Goal: Information Seeking & Learning: Learn about a topic

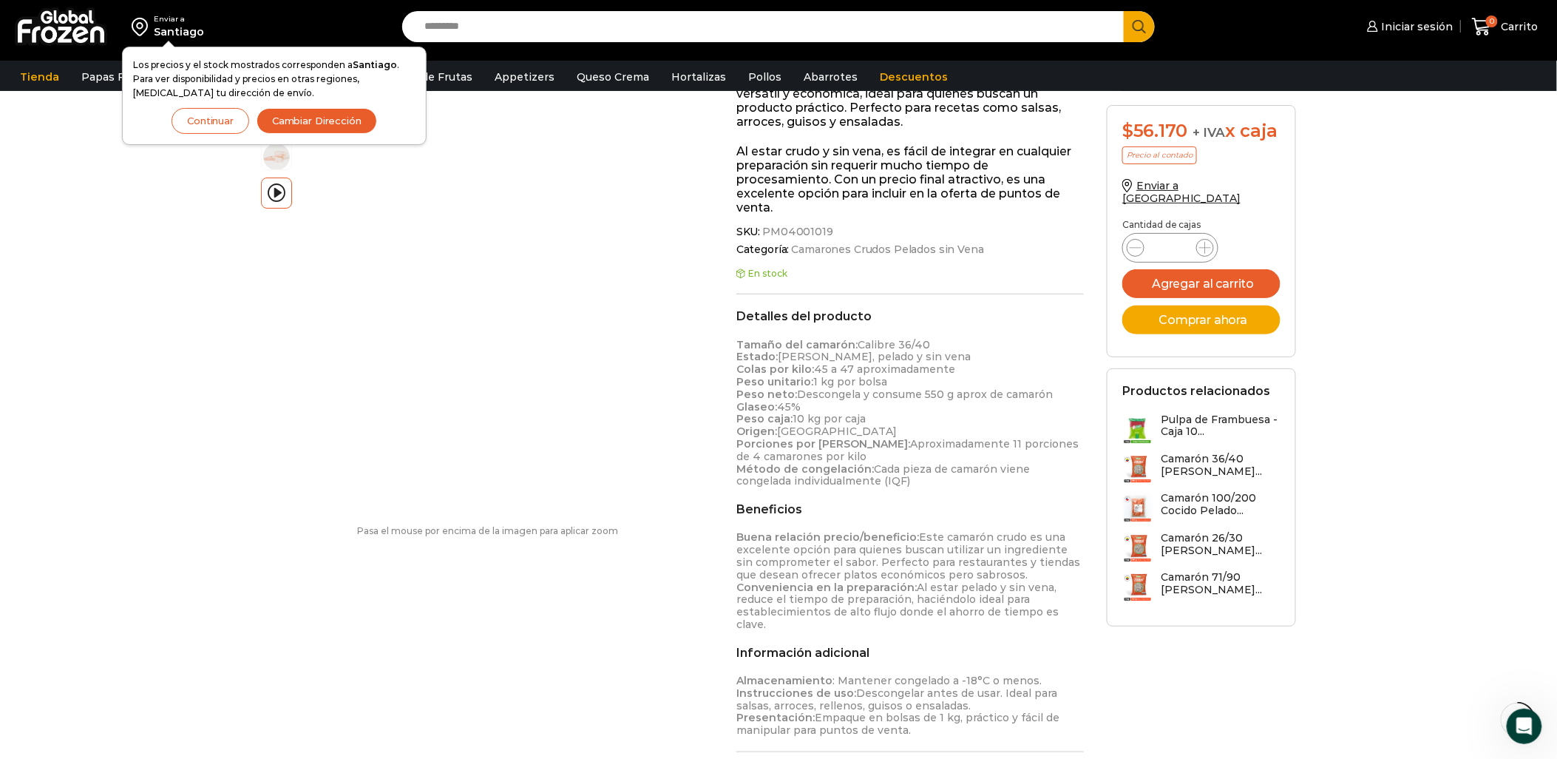
click at [209, 124] on button "Continuar" at bounding box center [211, 121] width 78 height 26
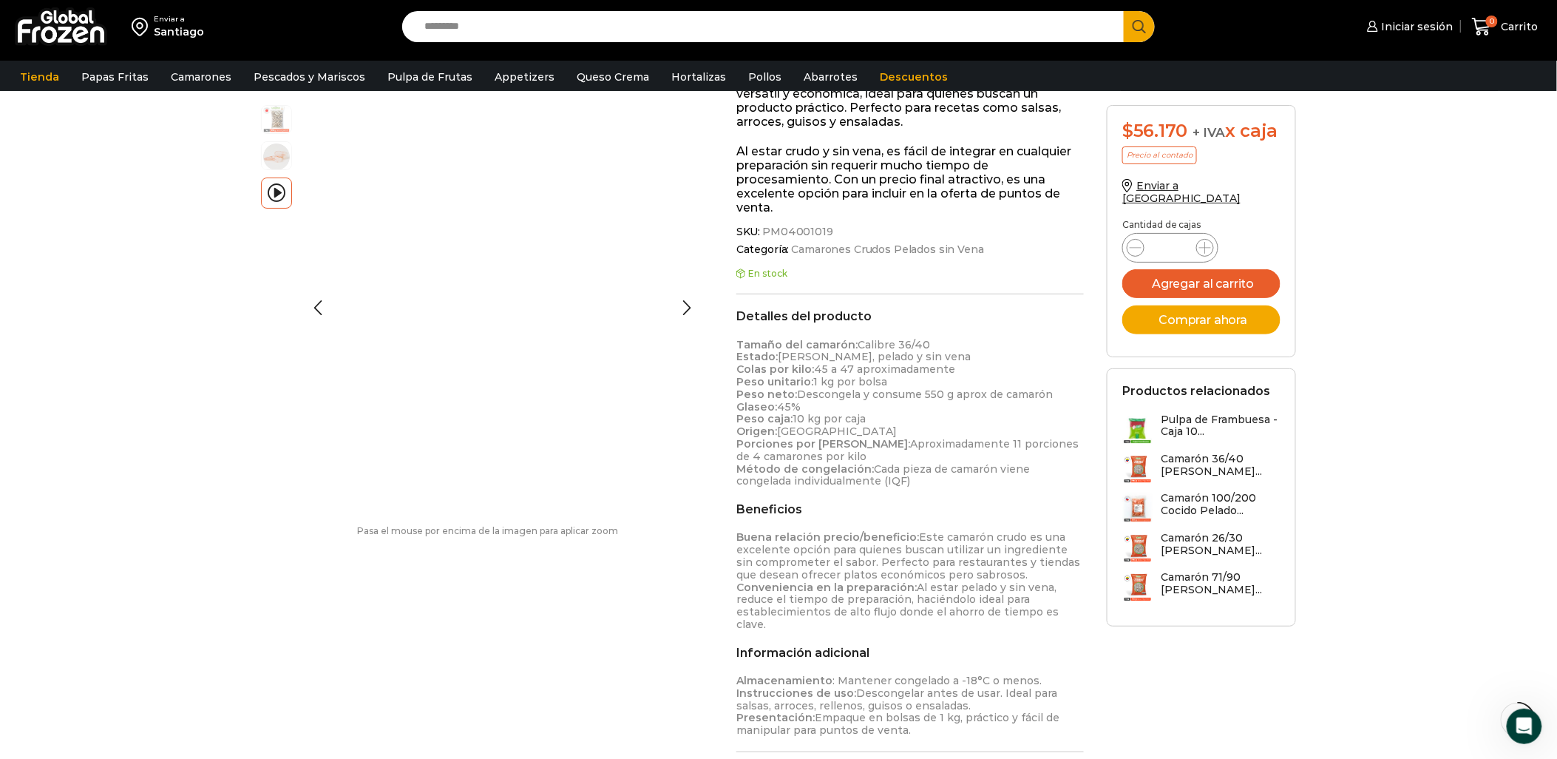
click at [277, 121] on img at bounding box center [277, 119] width 30 height 30
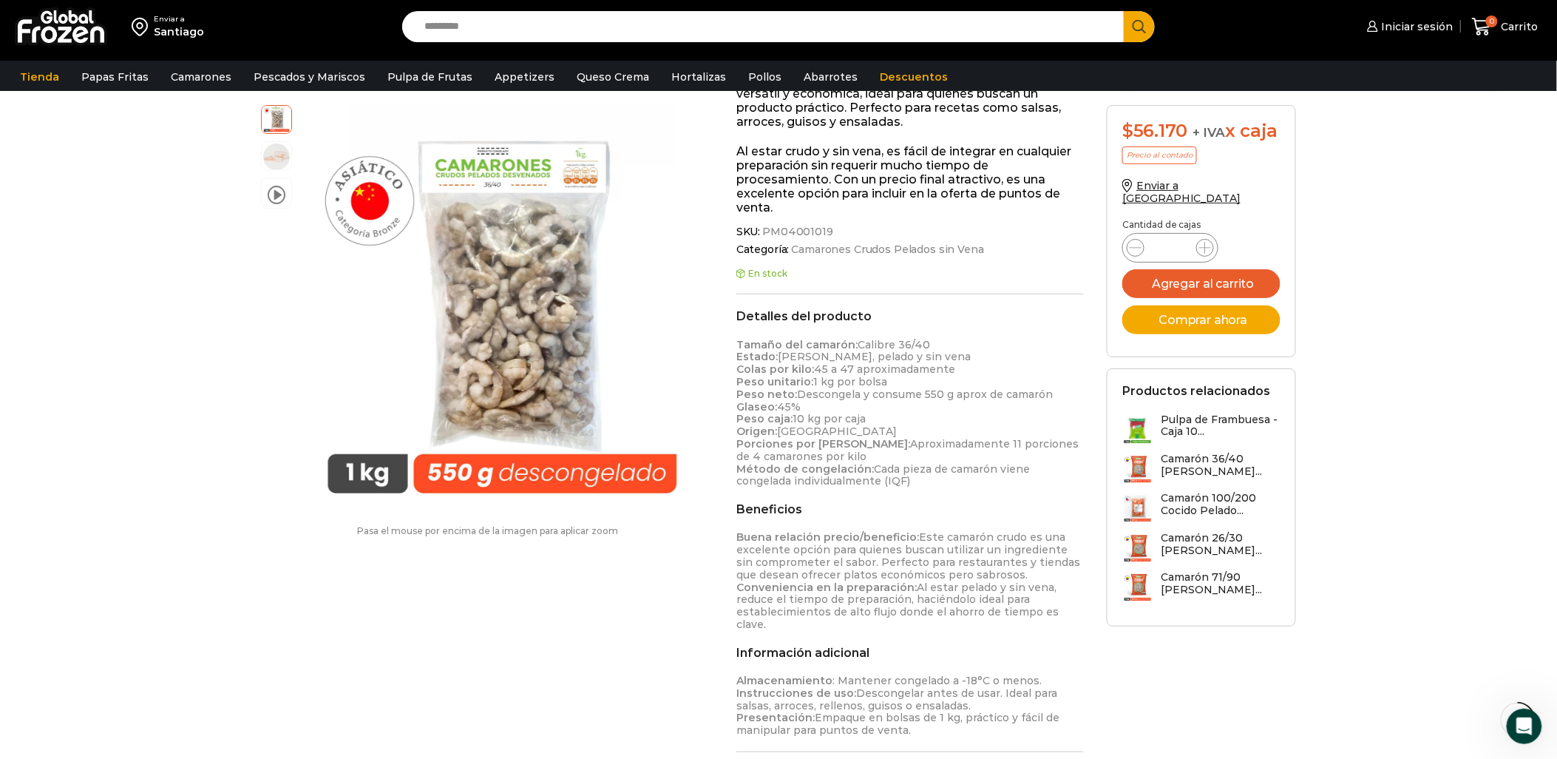
click at [465, 31] on input "Search input" at bounding box center [767, 26] width 700 height 31
type input "**********"
click at [1124, 11] on button "Search" at bounding box center [1139, 26] width 31 height 31
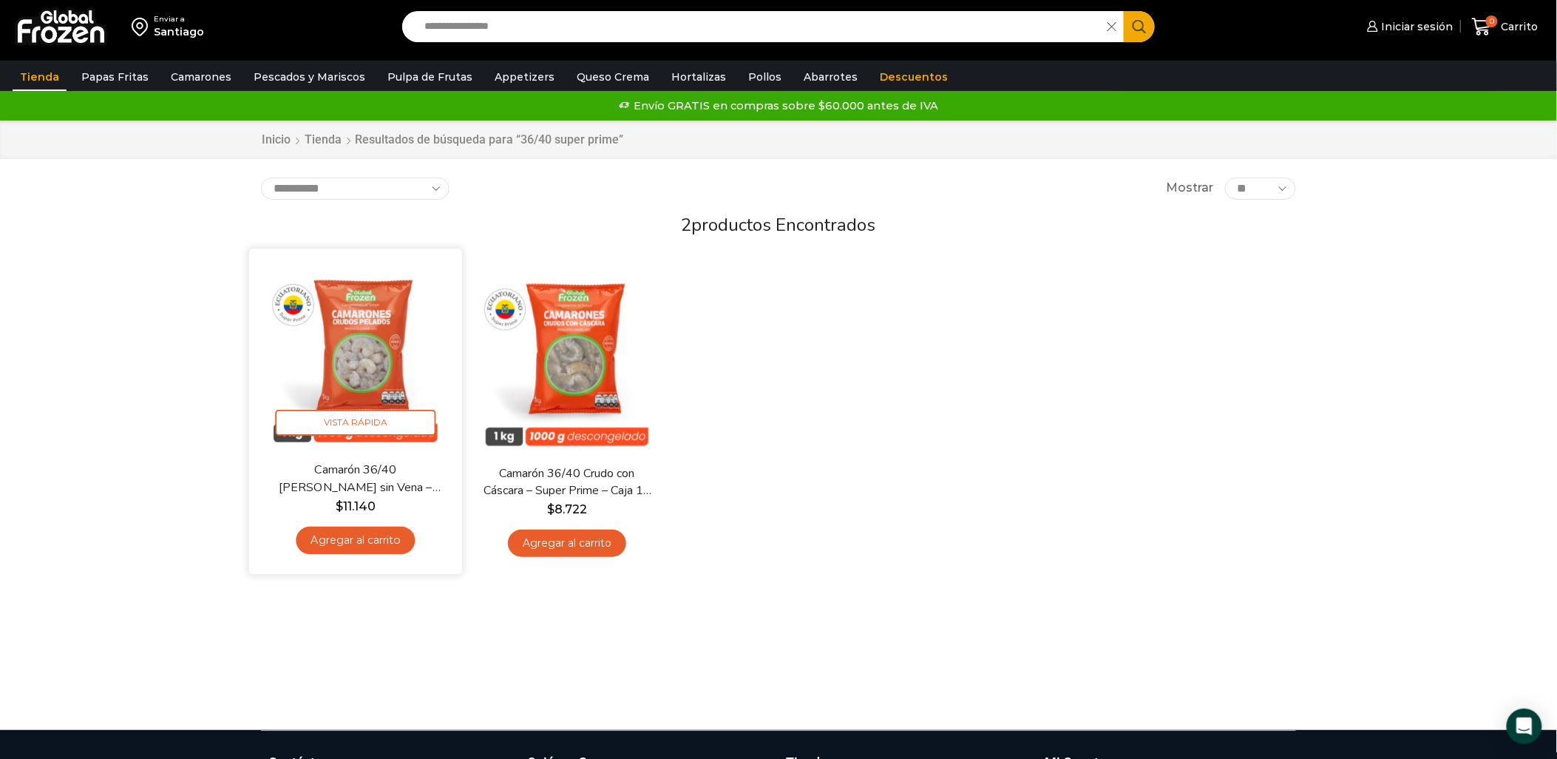
click at [368, 285] on img at bounding box center [355, 355] width 191 height 191
